Goal: Navigation & Orientation: Find specific page/section

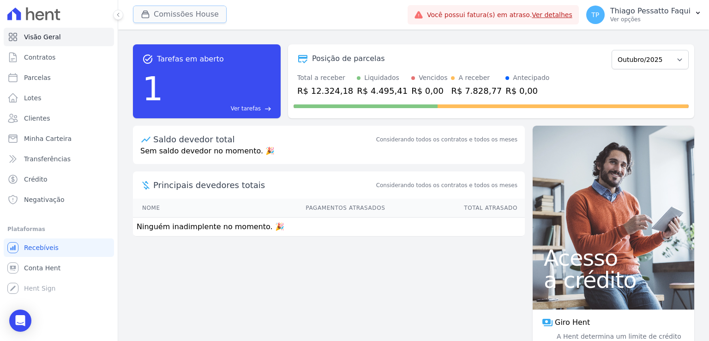
click at [184, 10] on button "Comissões House" at bounding box center [180, 15] width 94 height 18
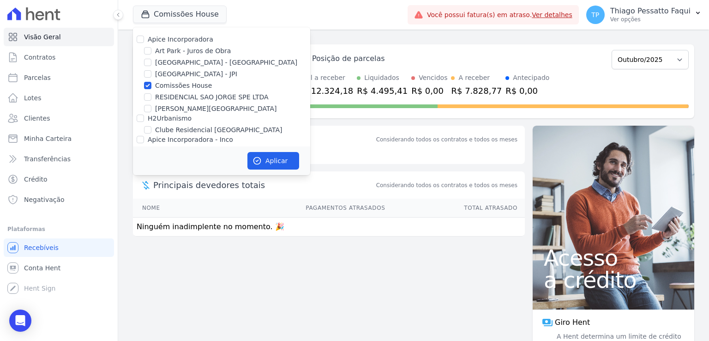
click at [181, 84] on label "Comissões House" at bounding box center [183, 86] width 57 height 10
click at [151, 84] on input "Comissões House" at bounding box center [147, 85] width 7 height 7
checkbox input "false"
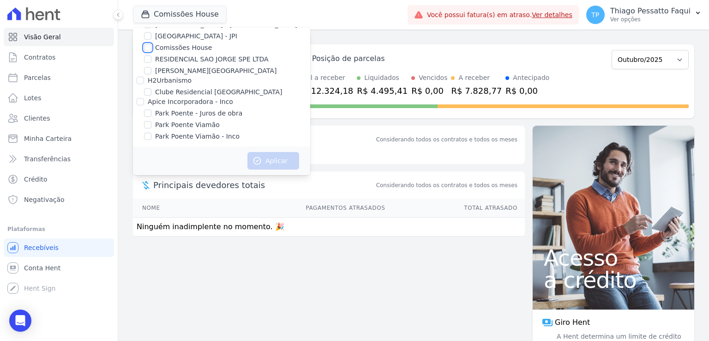
scroll to position [40, 0]
click at [175, 82] on label "H2Urbanismo" at bounding box center [170, 78] width 44 height 7
click at [144, 82] on input "H2Urbanismo" at bounding box center [140, 78] width 7 height 7
checkbox input "true"
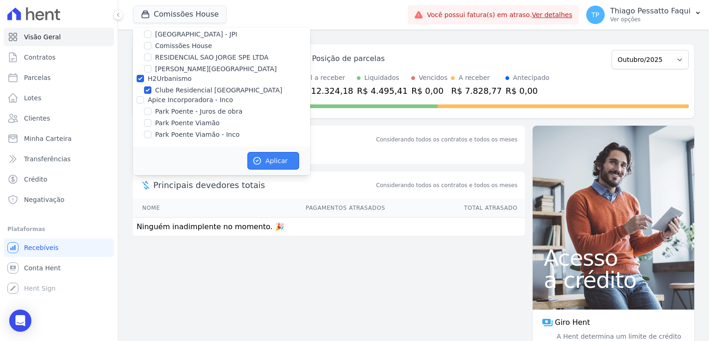
click at [277, 162] on button "Aplicar" at bounding box center [273, 161] width 52 height 18
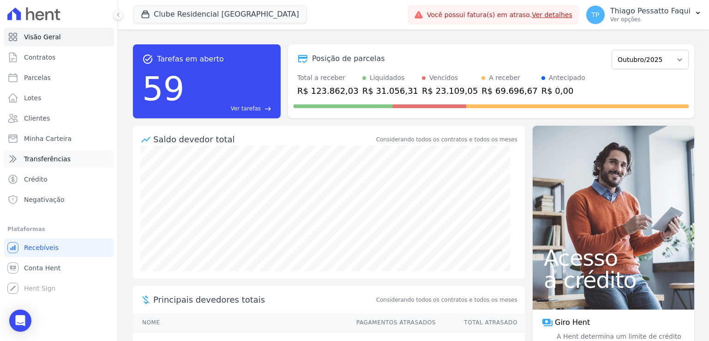
click at [43, 158] on span "Transferências" at bounding box center [47, 158] width 47 height 9
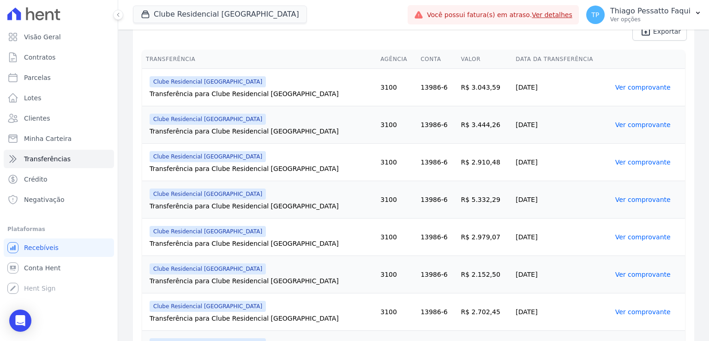
scroll to position [175, 0]
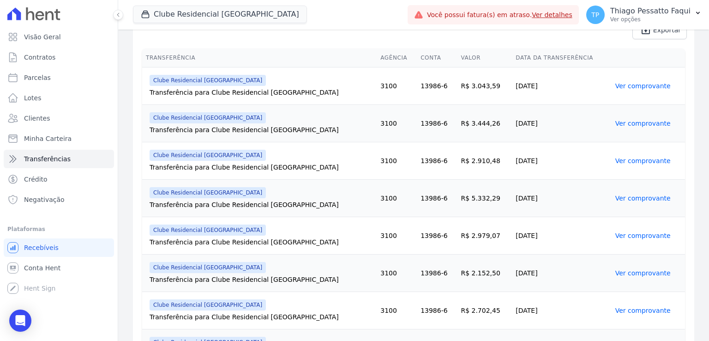
click at [377, 111] on td "3100" at bounding box center [397, 123] width 40 height 37
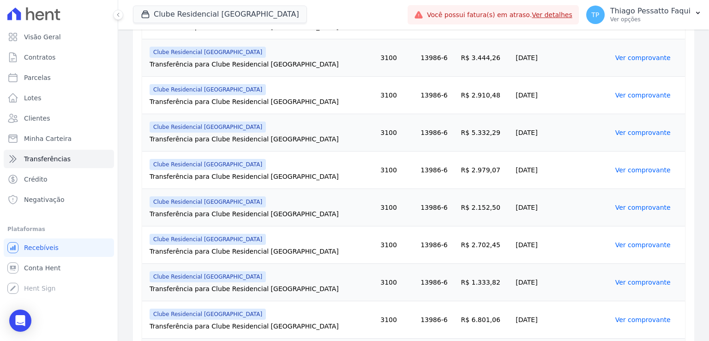
scroll to position [304, 0]
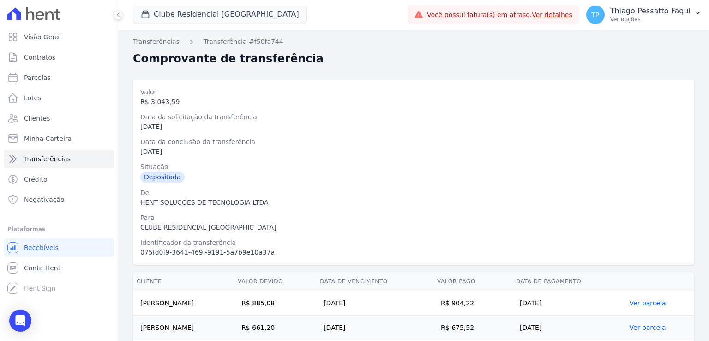
scroll to position [55, 0]
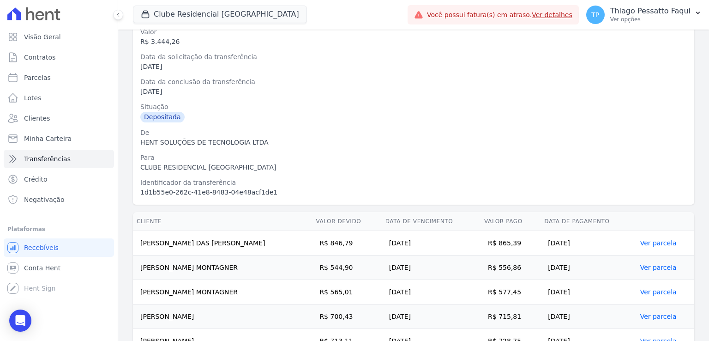
scroll to position [104, 0]
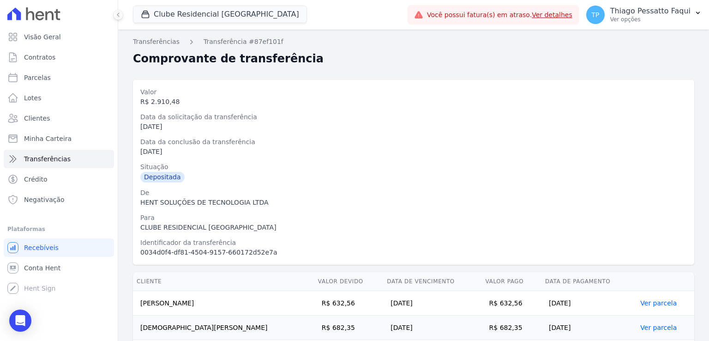
scroll to position [79, 0]
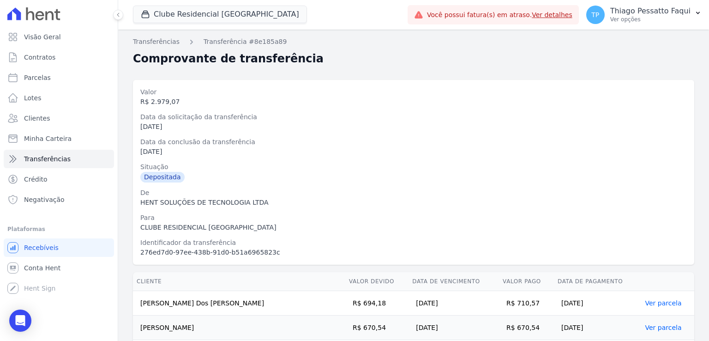
scroll to position [79, 0]
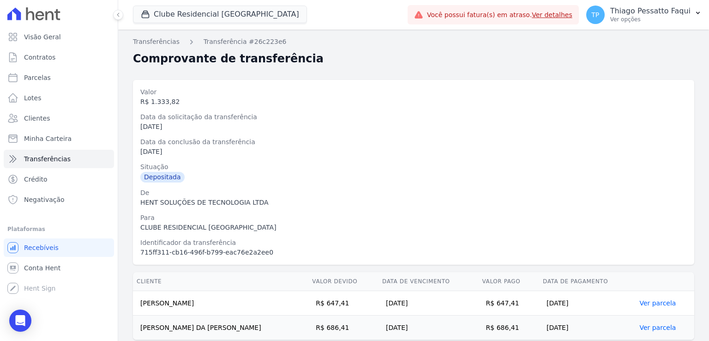
scroll to position [31, 0]
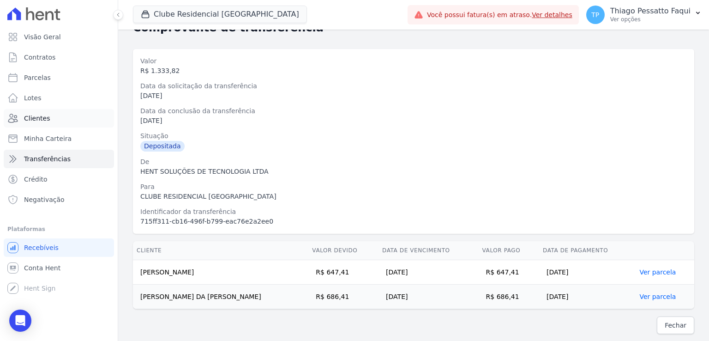
click at [39, 126] on link "Clientes" at bounding box center [59, 118] width 110 height 18
